Goal: Task Accomplishment & Management: Use online tool/utility

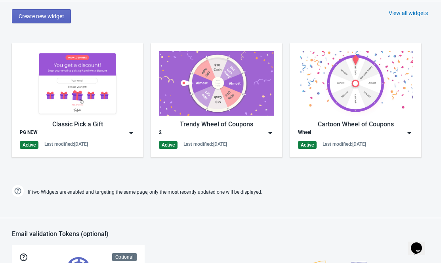
scroll to position [427, 0]
click at [273, 133] on img at bounding box center [270, 133] width 8 height 8
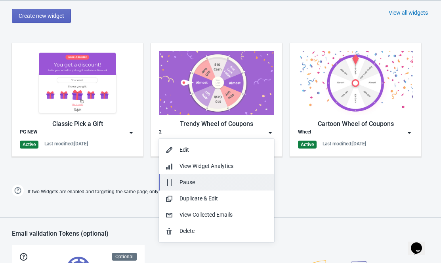
click at [205, 184] on div "Pause" at bounding box center [223, 182] width 88 height 8
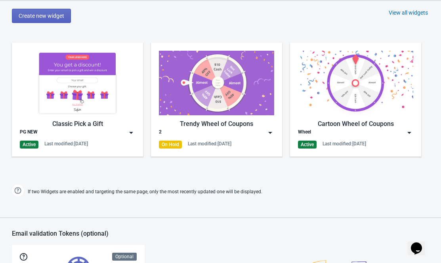
click at [408, 134] on img at bounding box center [409, 133] width 8 height 8
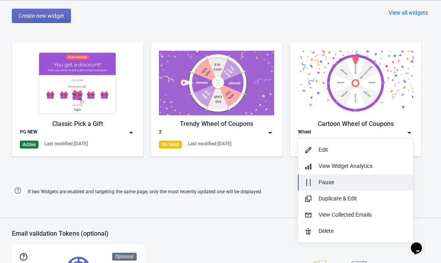
click at [324, 184] on div "Pause" at bounding box center [362, 182] width 88 height 8
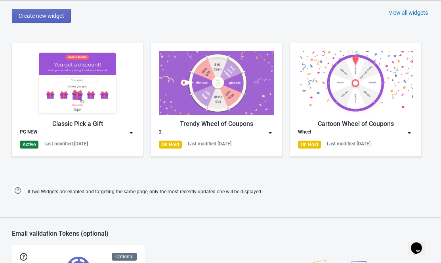
click at [133, 133] on img at bounding box center [131, 133] width 8 height 8
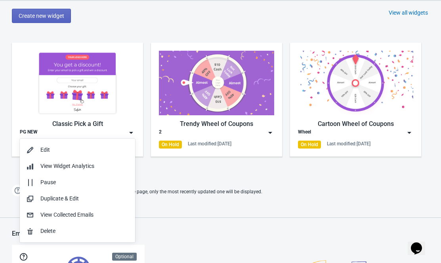
click at [158, 174] on div "Classic Pick a Gift PG NEW Active Last modified: [DATE] Trendy Wheel of Coupons…" at bounding box center [220, 106] width 441 height 143
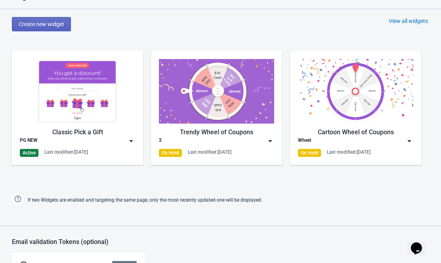
scroll to position [416, 0]
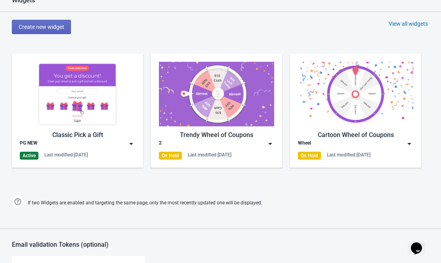
click at [61, 133] on div "Classic Pick a Gift" at bounding box center [77, 135] width 115 height 10
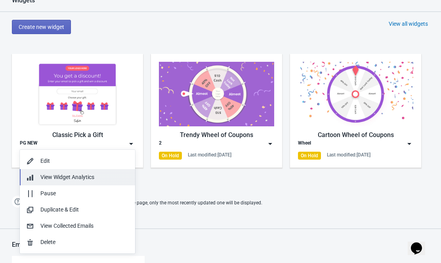
click at [55, 179] on span "View Widget Analytics" at bounding box center [67, 177] width 54 height 6
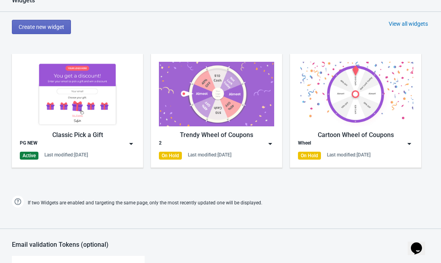
scroll to position [1, 0]
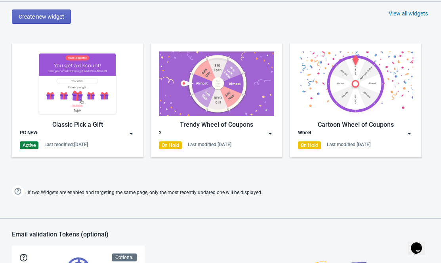
scroll to position [427, 0]
click at [133, 134] on img at bounding box center [131, 133] width 8 height 8
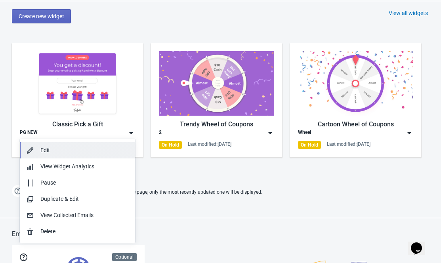
click at [72, 149] on div "Edit" at bounding box center [84, 150] width 88 height 8
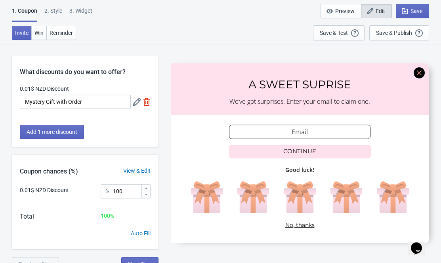
scroll to position [44, 0]
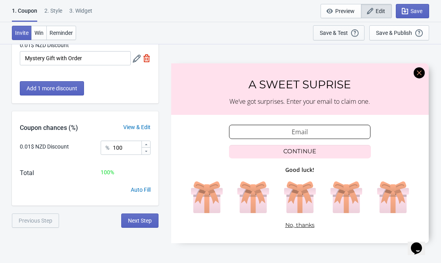
click at [345, 33] on div "Save & Test" at bounding box center [334, 33] width 28 height 6
click at [42, 36] on span "Win" at bounding box center [38, 33] width 9 height 6
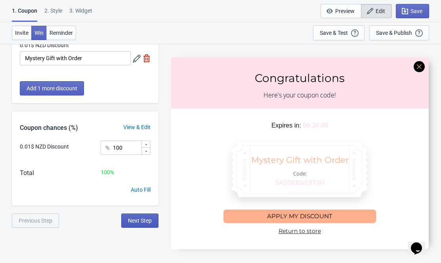
click at [139, 225] on button "Next Step" at bounding box center [139, 220] width 37 height 14
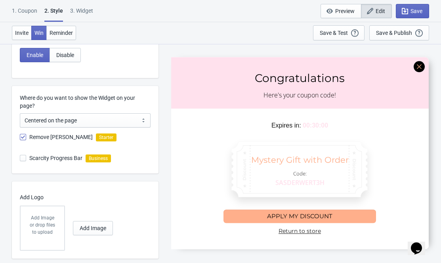
scroll to position [349, 0]
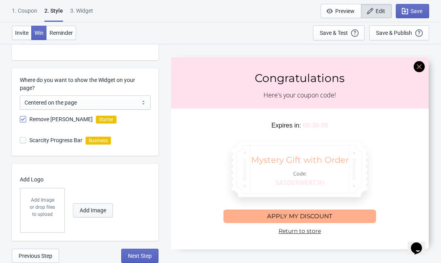
click at [89, 210] on span "Add Image" at bounding box center [93, 210] width 27 height 6
radio input "true"
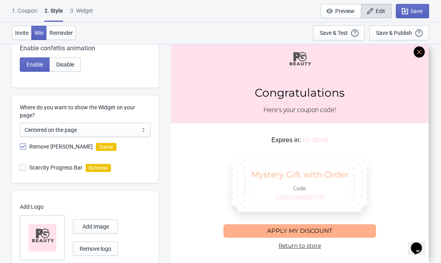
scroll to position [374, 0]
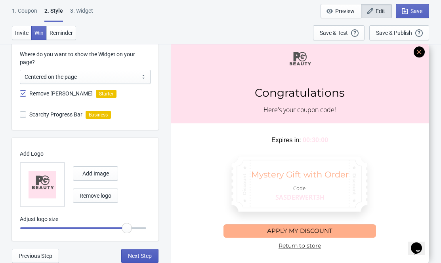
click at [135, 252] on button "Next Step" at bounding box center [139, 256] width 37 height 14
select select "once"
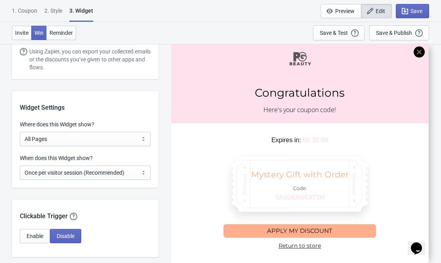
scroll to position [602, 0]
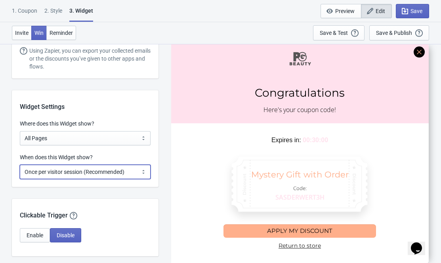
click at [80, 171] on select "Every new visit of page Once every period of time Once per visitor session (Rec…" at bounding box center [85, 172] width 131 height 14
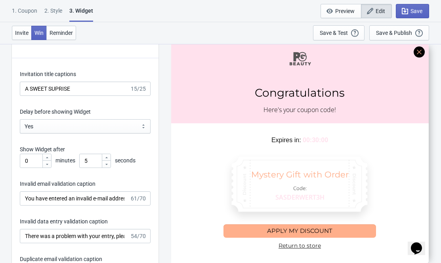
scroll to position [974, 0]
click at [93, 157] on input "5" at bounding box center [90, 161] width 22 height 14
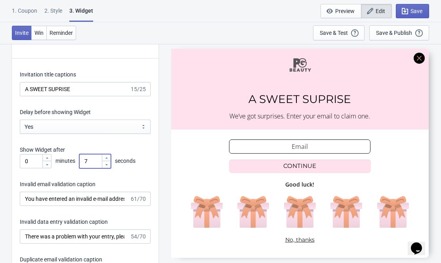
type input "7"
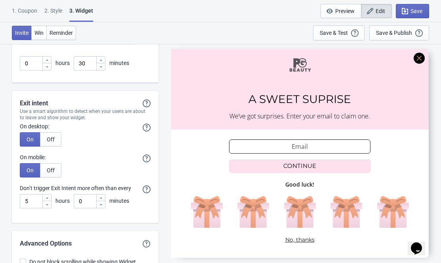
scroll to position [1985, 0]
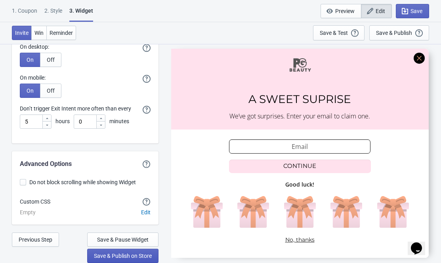
click at [107, 256] on span "Save & Publish on Store" at bounding box center [123, 256] width 58 height 6
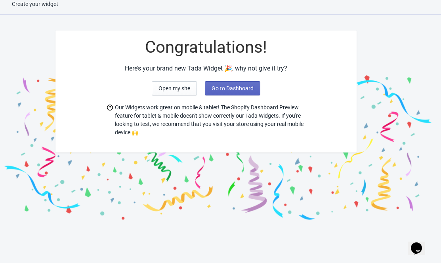
scroll to position [8, 0]
click at [176, 85] on span "Open my site" at bounding box center [174, 88] width 32 height 6
click at [219, 88] on span "Go to Dashboard" at bounding box center [232, 88] width 42 height 6
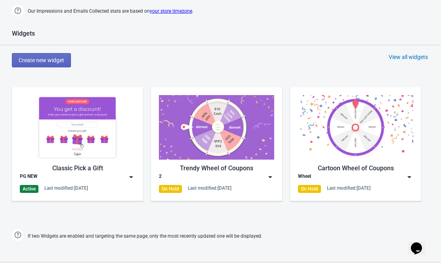
scroll to position [383, 0]
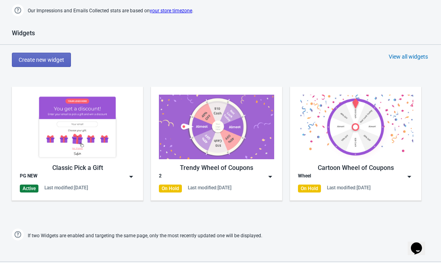
click at [95, 169] on div "Classic Pick a Gift" at bounding box center [77, 168] width 115 height 10
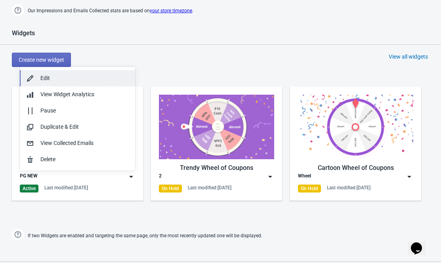
click at [79, 75] on div "Edit" at bounding box center [84, 78] width 88 height 8
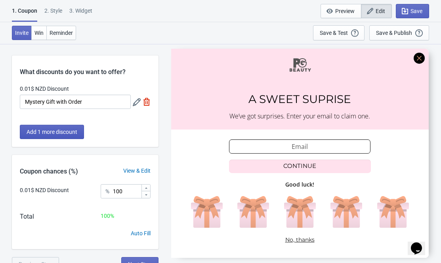
scroll to position [44, 0]
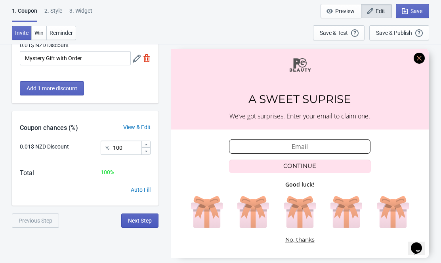
click at [141, 222] on span "Next Step" at bounding box center [140, 220] width 24 height 6
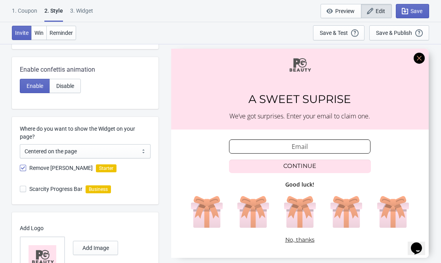
scroll to position [374, 0]
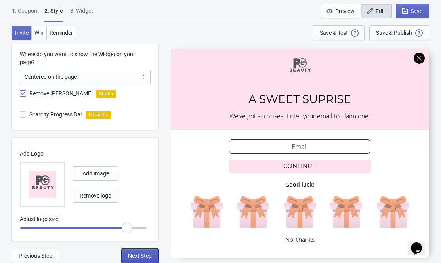
click at [137, 255] on span "Next Step" at bounding box center [140, 256] width 24 height 6
select select "once"
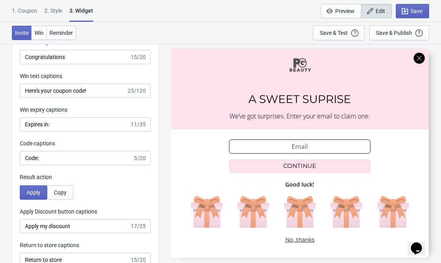
scroll to position [1488, 0]
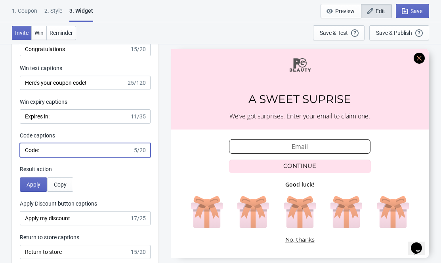
click at [105, 154] on input "Code:" at bounding box center [76, 150] width 113 height 14
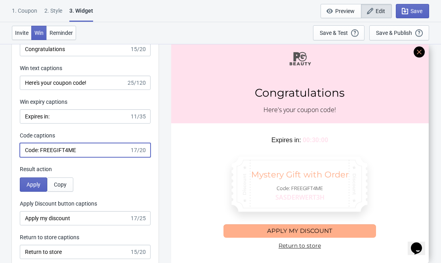
type input "Code: FREEGIFT4ME"
click at [105, 169] on div "Result action" at bounding box center [85, 169] width 131 height 8
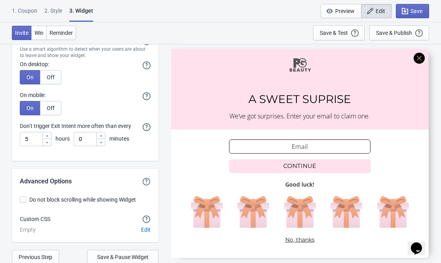
scroll to position [1985, 0]
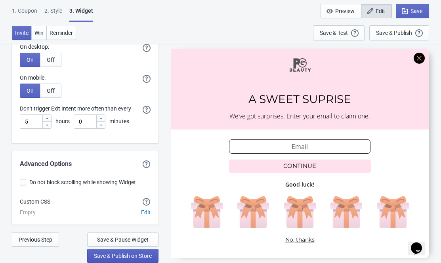
click at [125, 256] on span "Save & Publish on Store" at bounding box center [123, 256] width 58 height 6
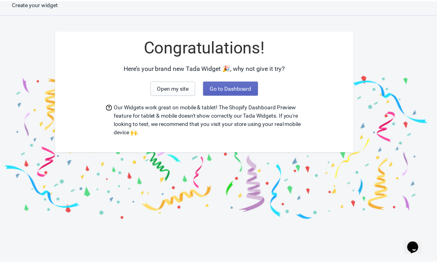
scroll to position [8, 0]
